Goal: Information Seeking & Learning: Learn about a topic

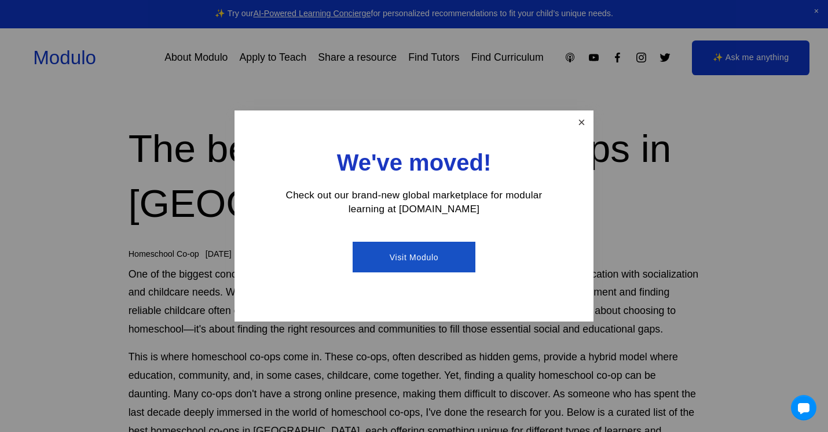
click at [579, 117] on link "Close" at bounding box center [581, 122] width 20 height 20
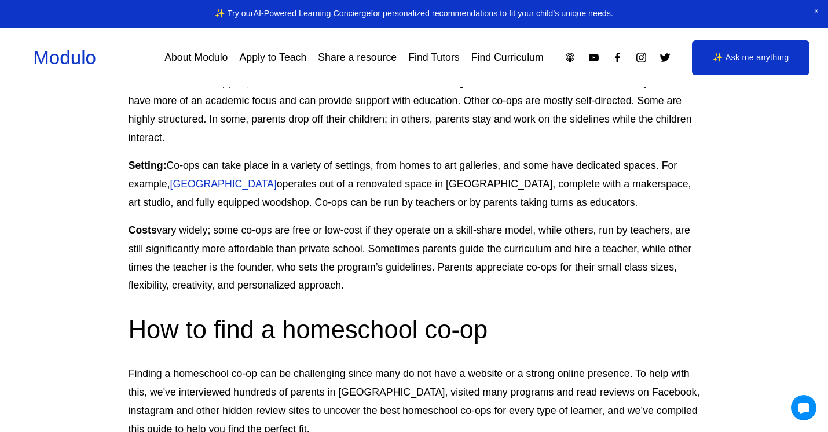
scroll to position [856, 0]
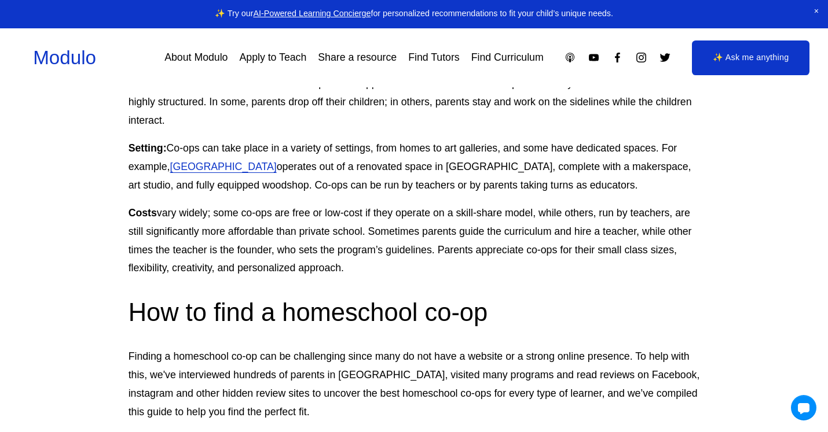
click at [241, 161] on link "Brooklyn Apple Academy" at bounding box center [223, 167] width 106 height 12
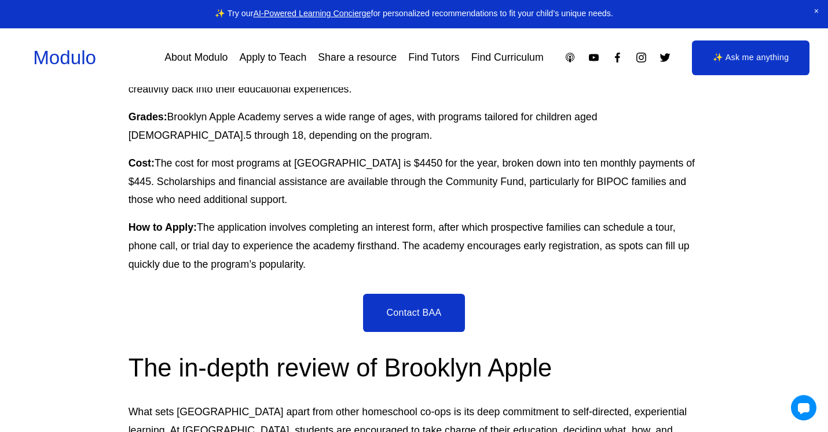
scroll to position [1072, 0]
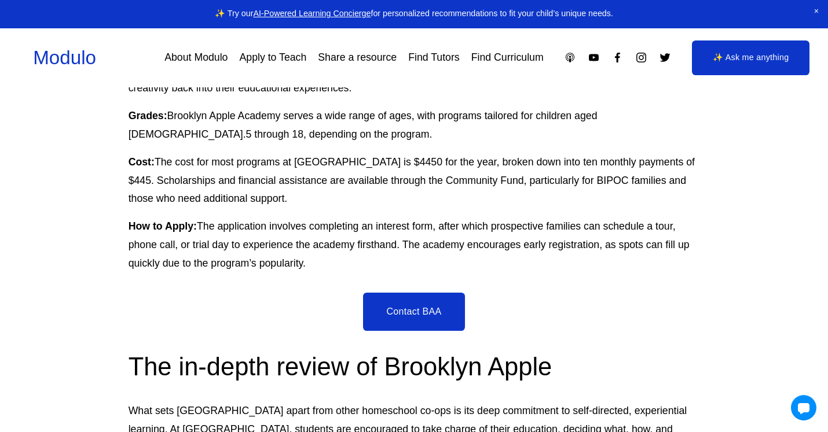
click at [517, 53] on link "Find Curriculum" at bounding box center [507, 57] width 72 height 20
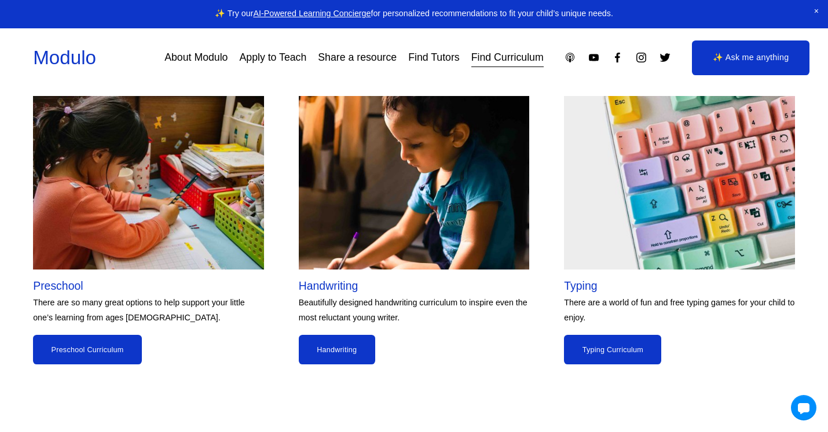
scroll to position [2245, 0]
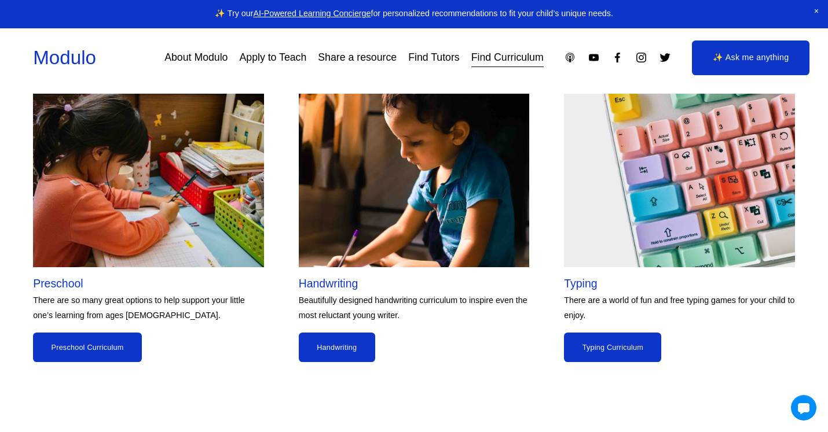
click at [88, 342] on link "Preschool Curriculum" at bounding box center [87, 348] width 109 height 30
